Goal: Navigation & Orientation: Find specific page/section

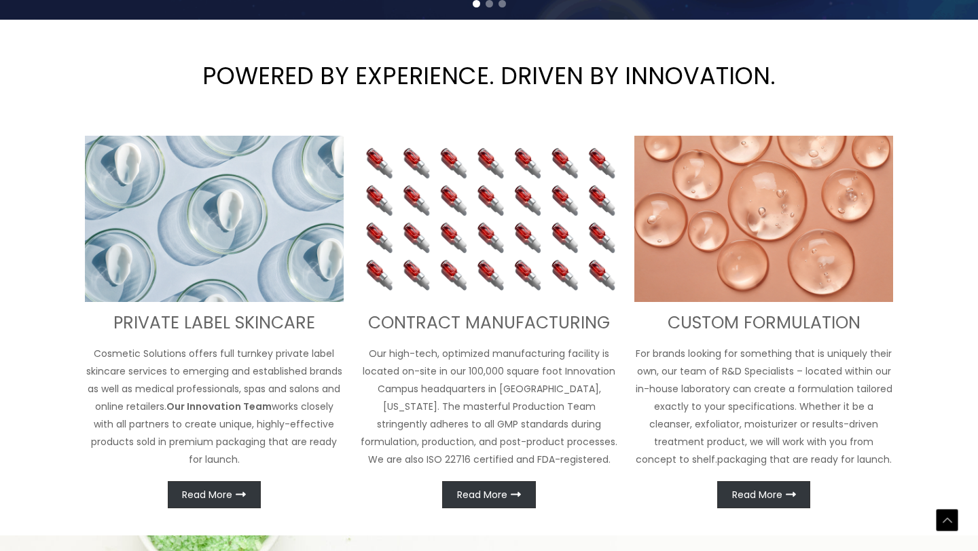
scroll to position [417, 0]
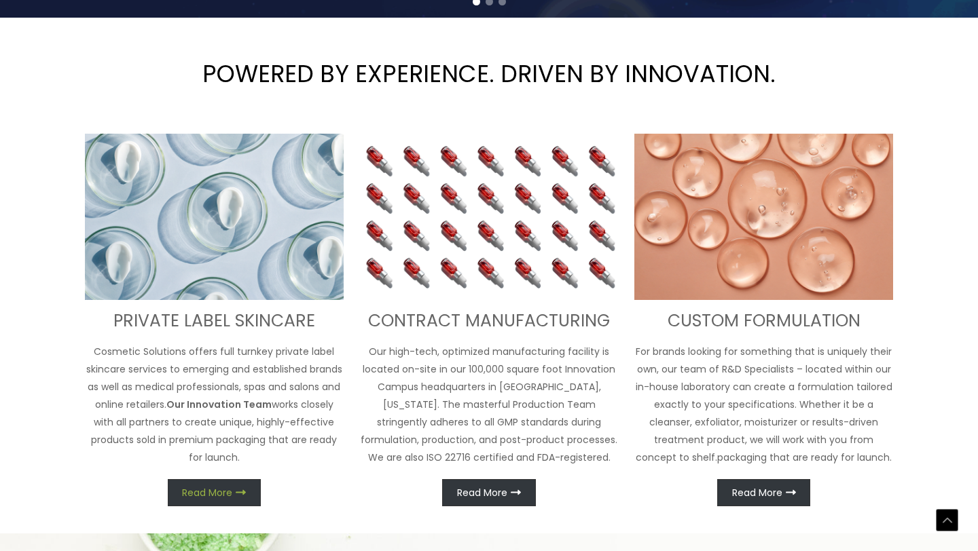
click at [223, 498] on span "Read More" at bounding box center [207, 493] width 50 height 10
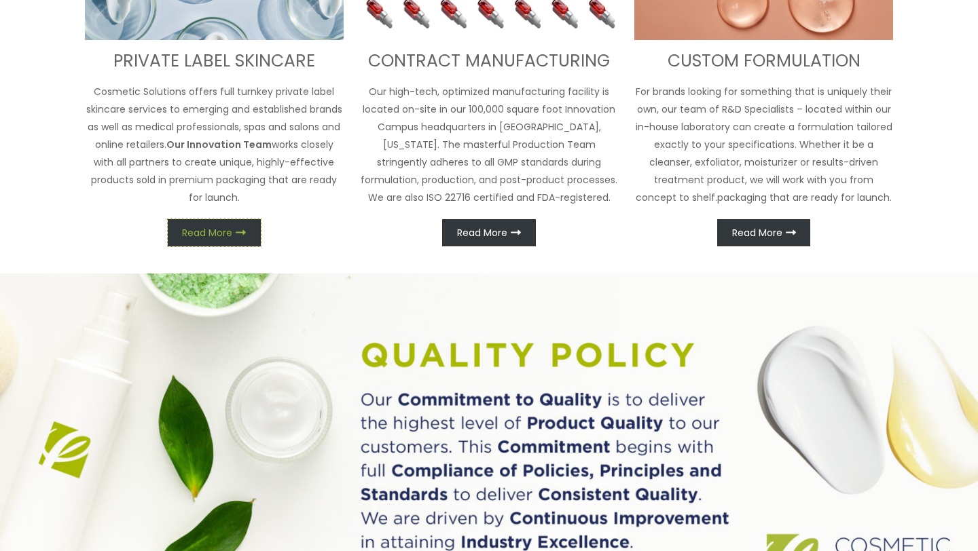
scroll to position [0, 0]
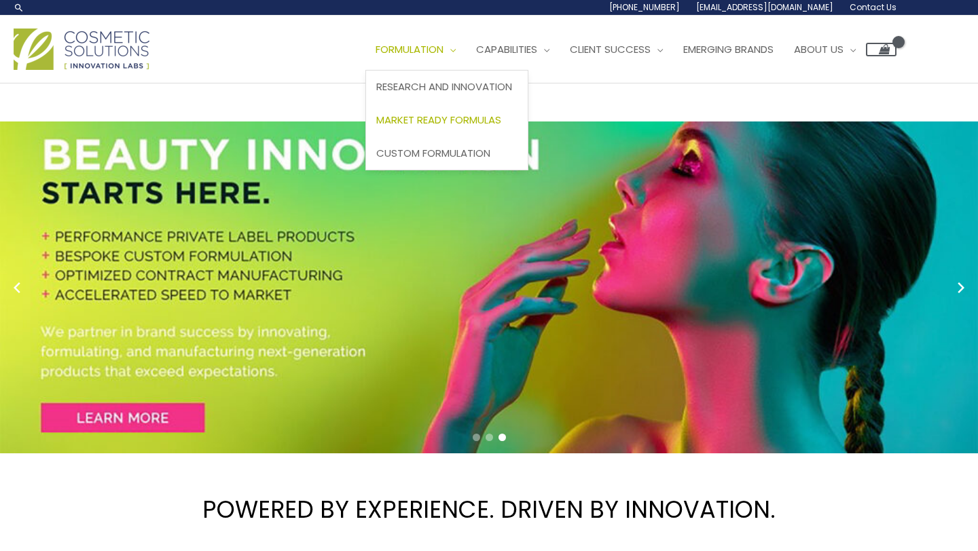
click at [433, 118] on span "Market Ready Formulas" at bounding box center [438, 120] width 125 height 14
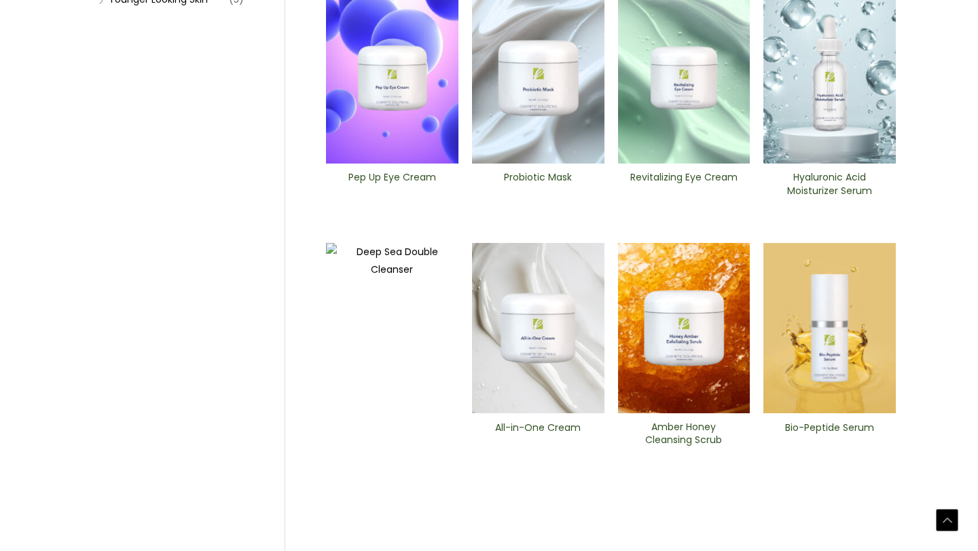
scroll to position [466, 0]
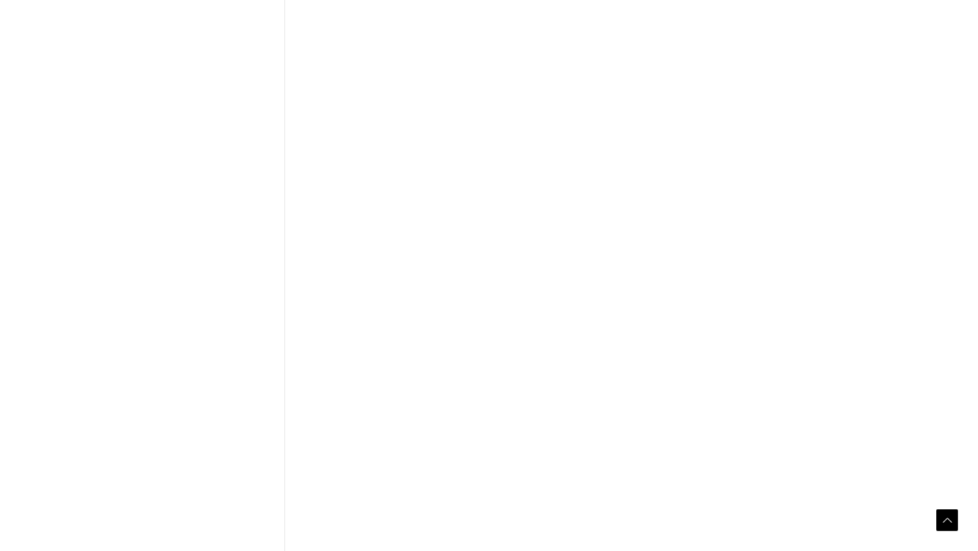
scroll to position [528, 0]
